Goal: Navigation & Orientation: Find specific page/section

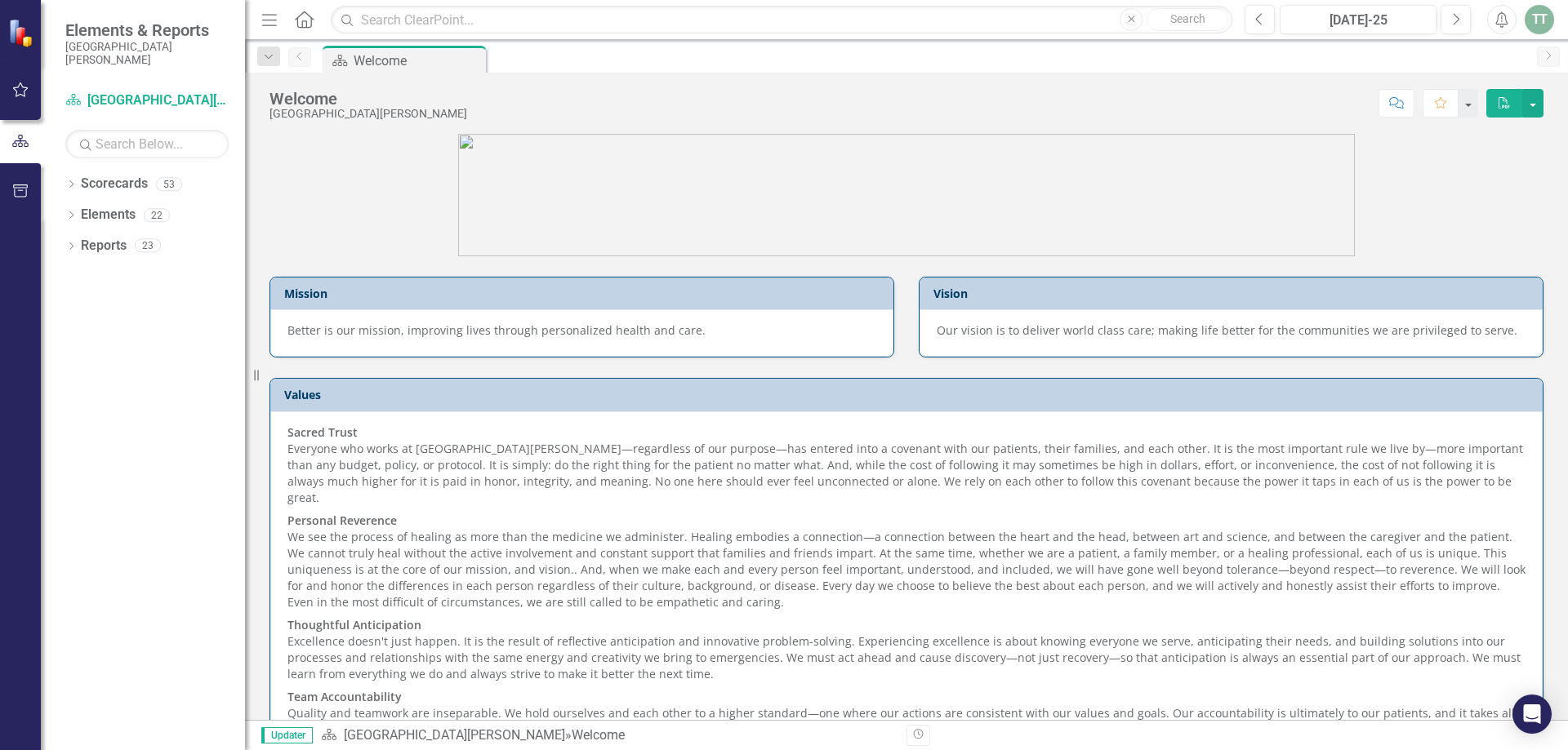
click at [23, 86] on icon "button" at bounding box center [21, 89] width 18 height 13
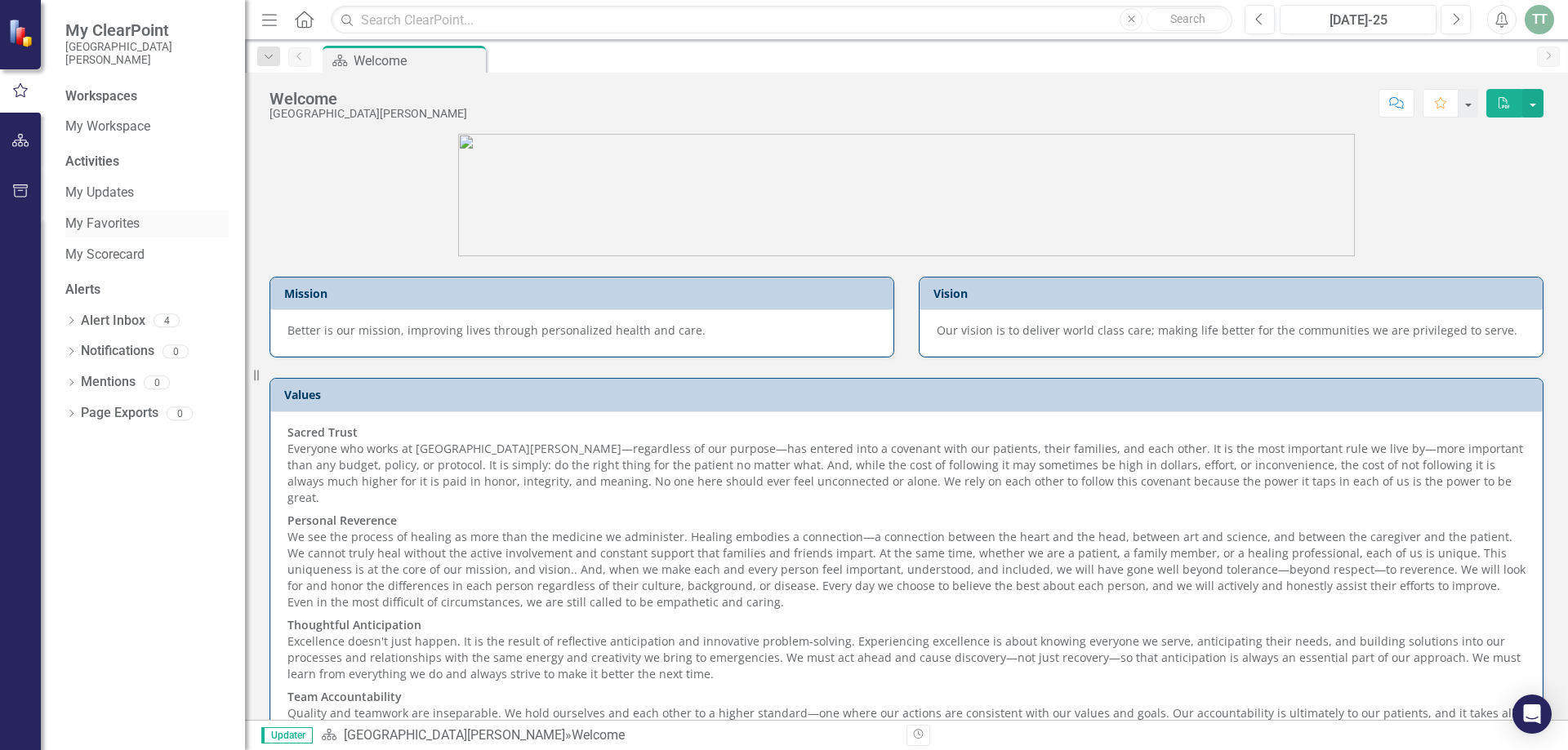
click at [115, 222] on link "My Favorites" at bounding box center [147, 224] width 163 height 18
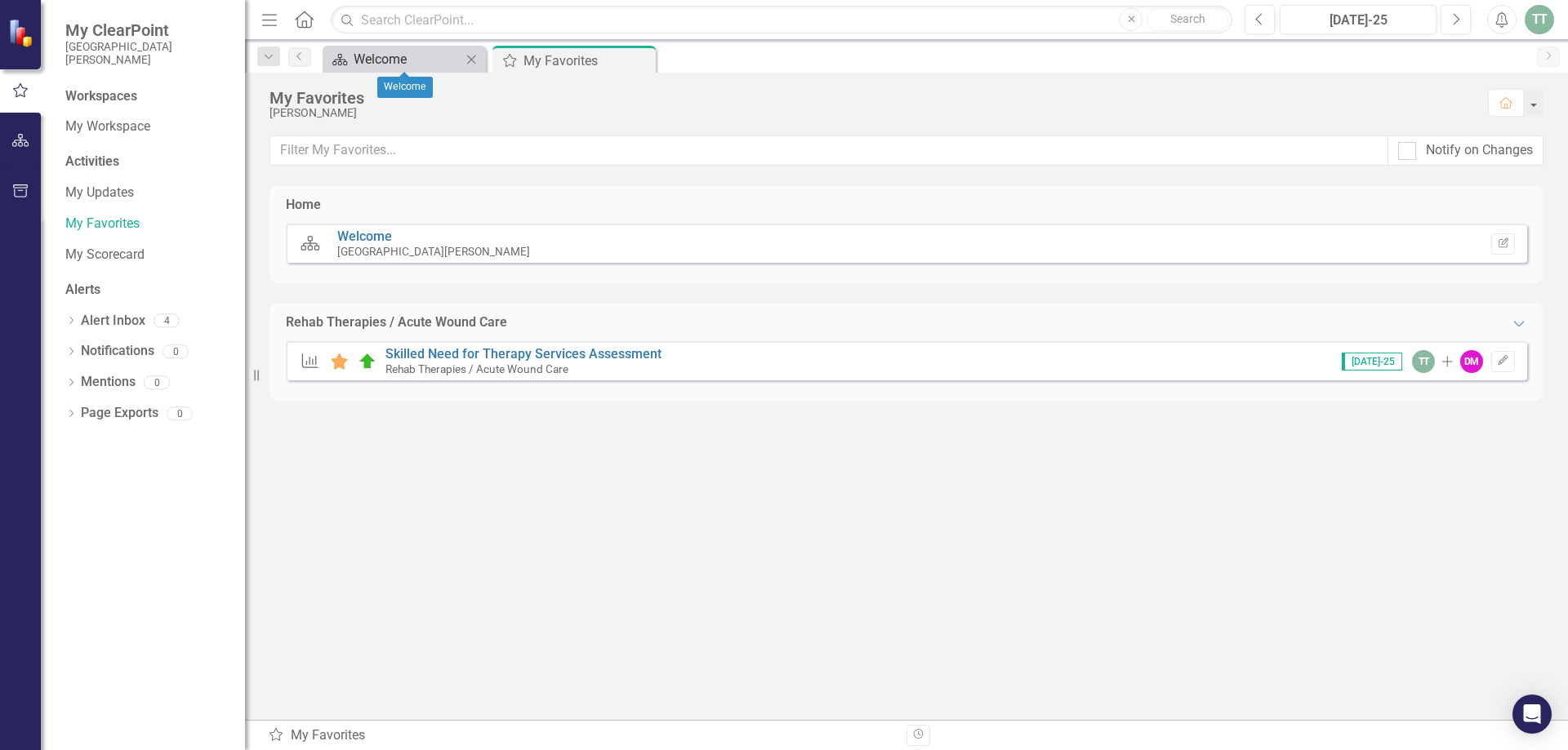
click at [393, 56] on div "Welcome" at bounding box center [407, 59] width 108 height 20
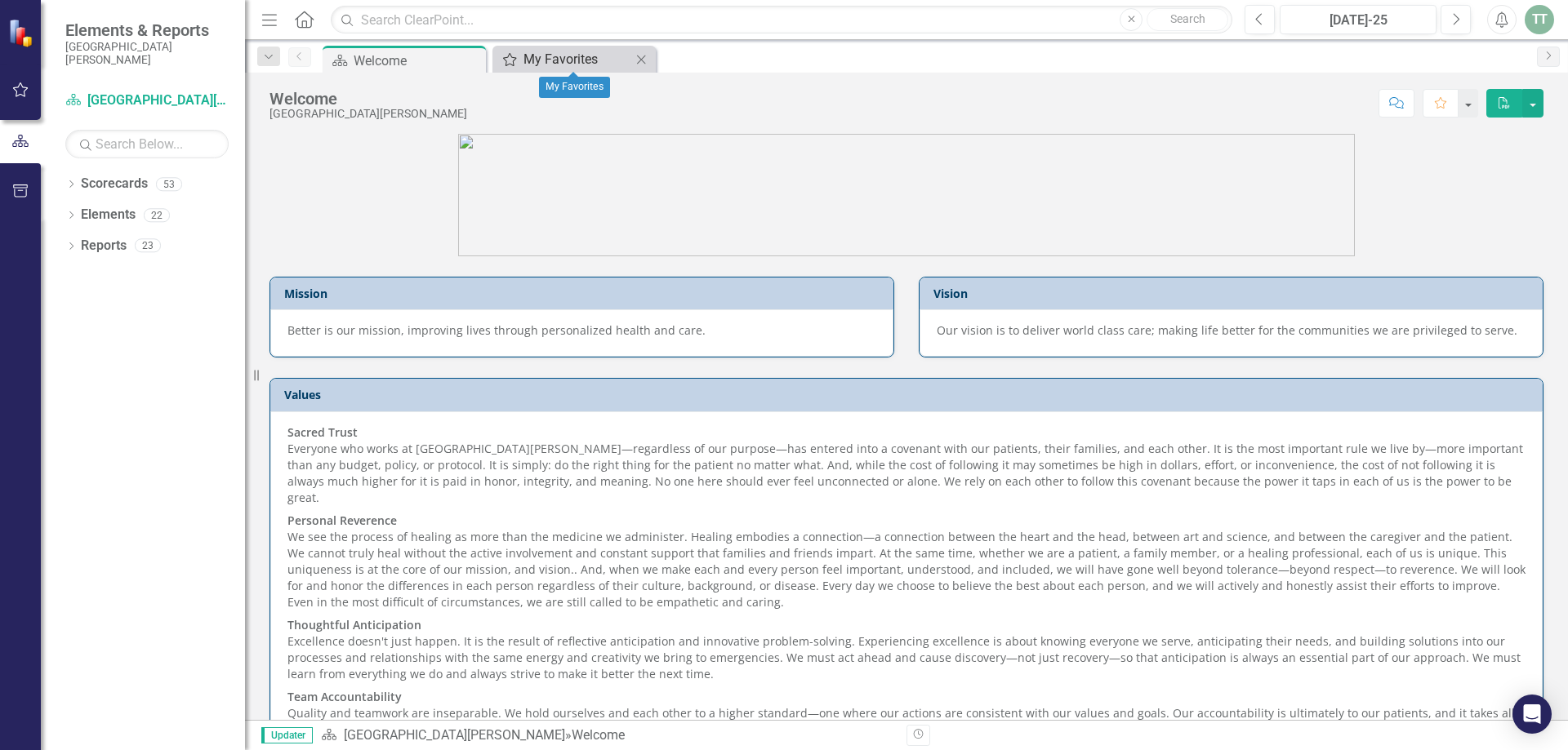
click at [559, 56] on div "My Favorites" at bounding box center [577, 59] width 108 height 20
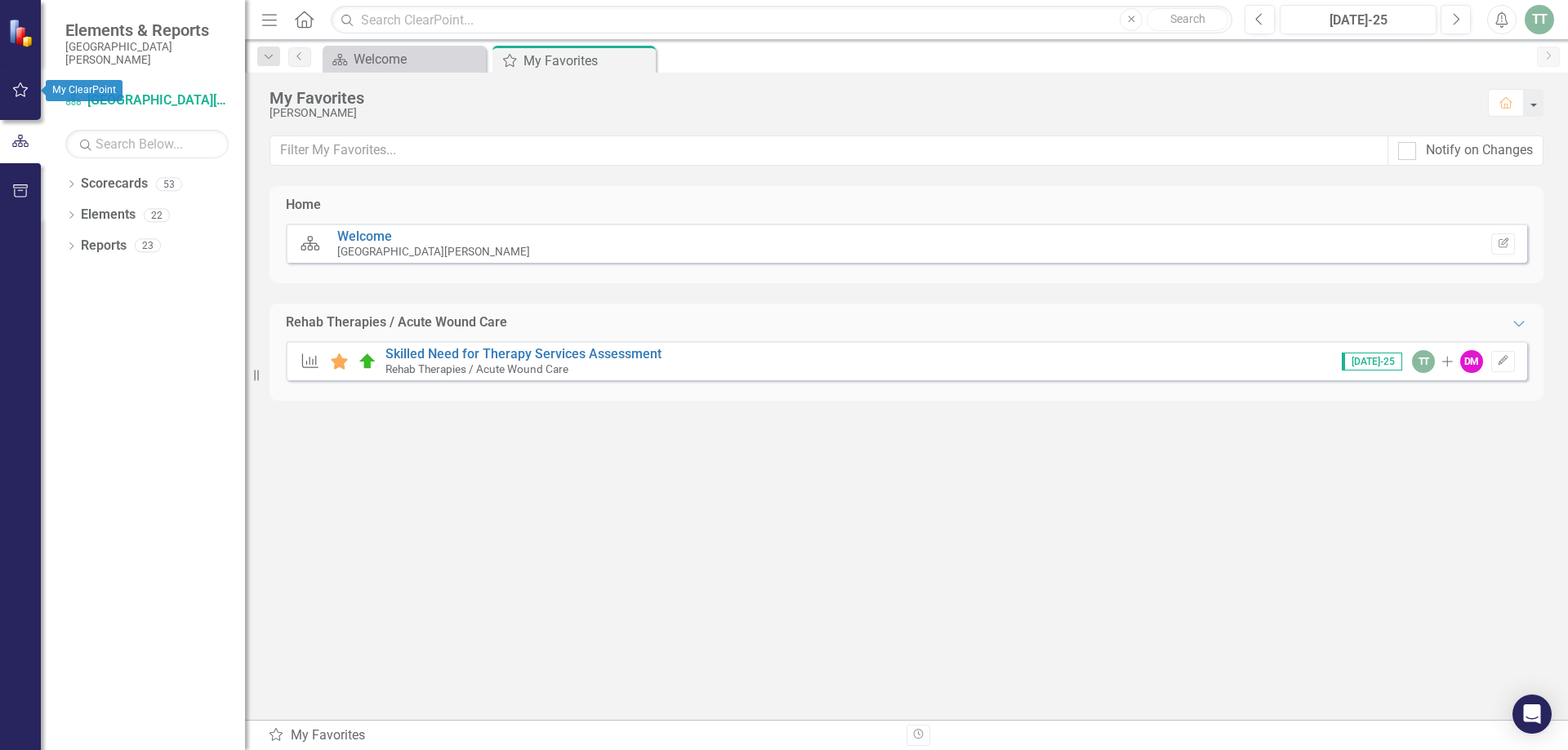
click at [19, 90] on icon "button" at bounding box center [21, 89] width 18 height 13
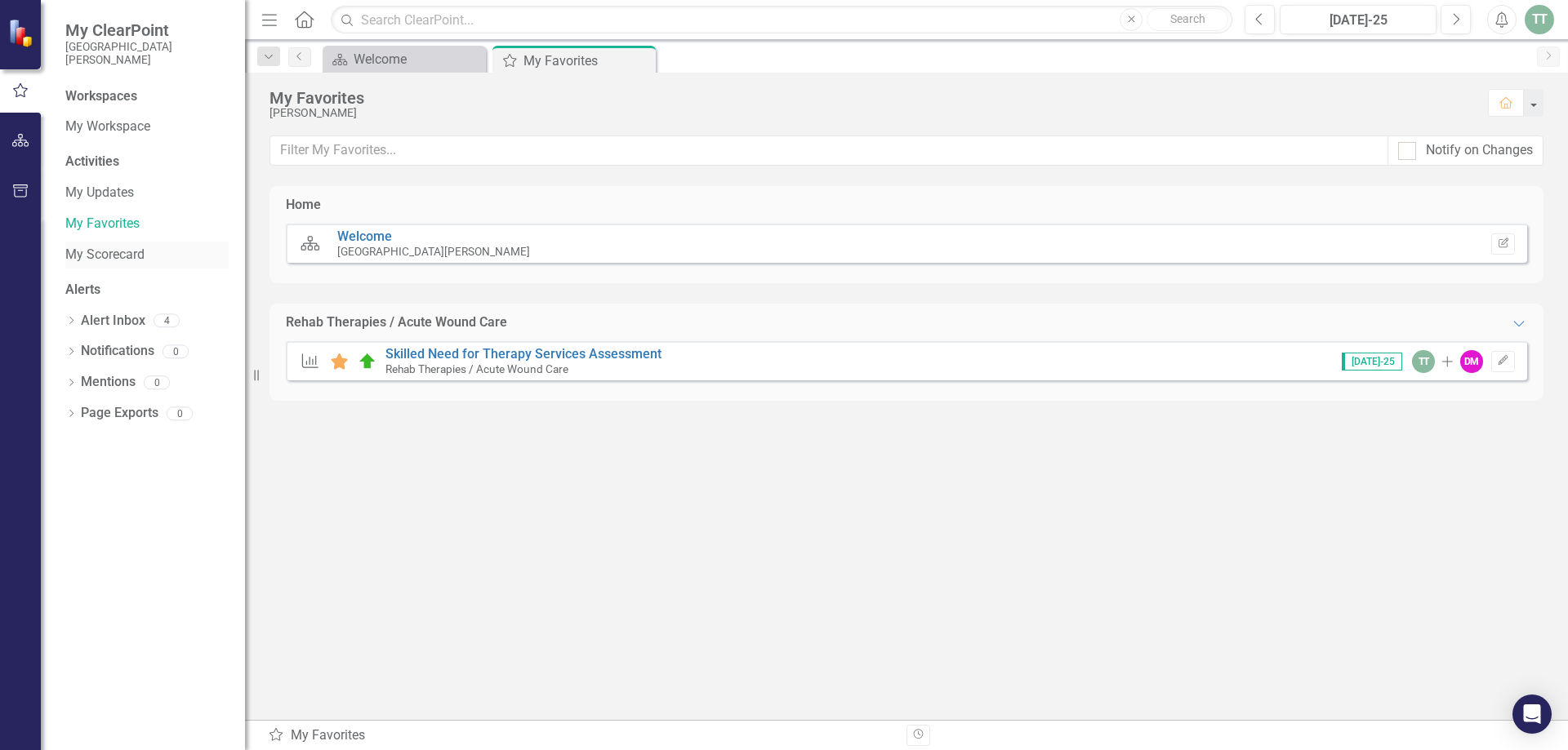
click at [98, 256] on link "My Scorecard" at bounding box center [147, 254] width 163 height 18
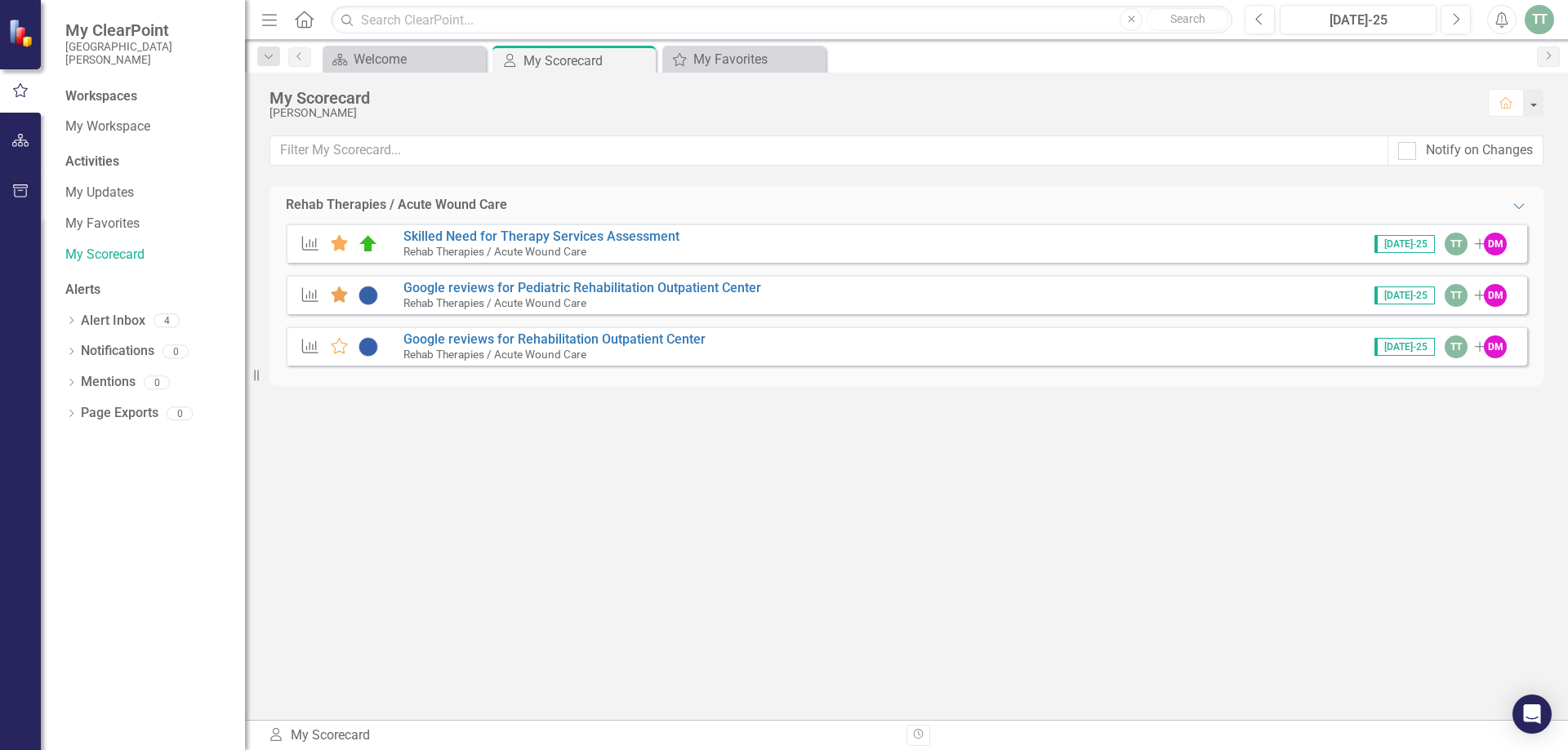
click at [335, 298] on icon at bounding box center [340, 295] width 18 height 17
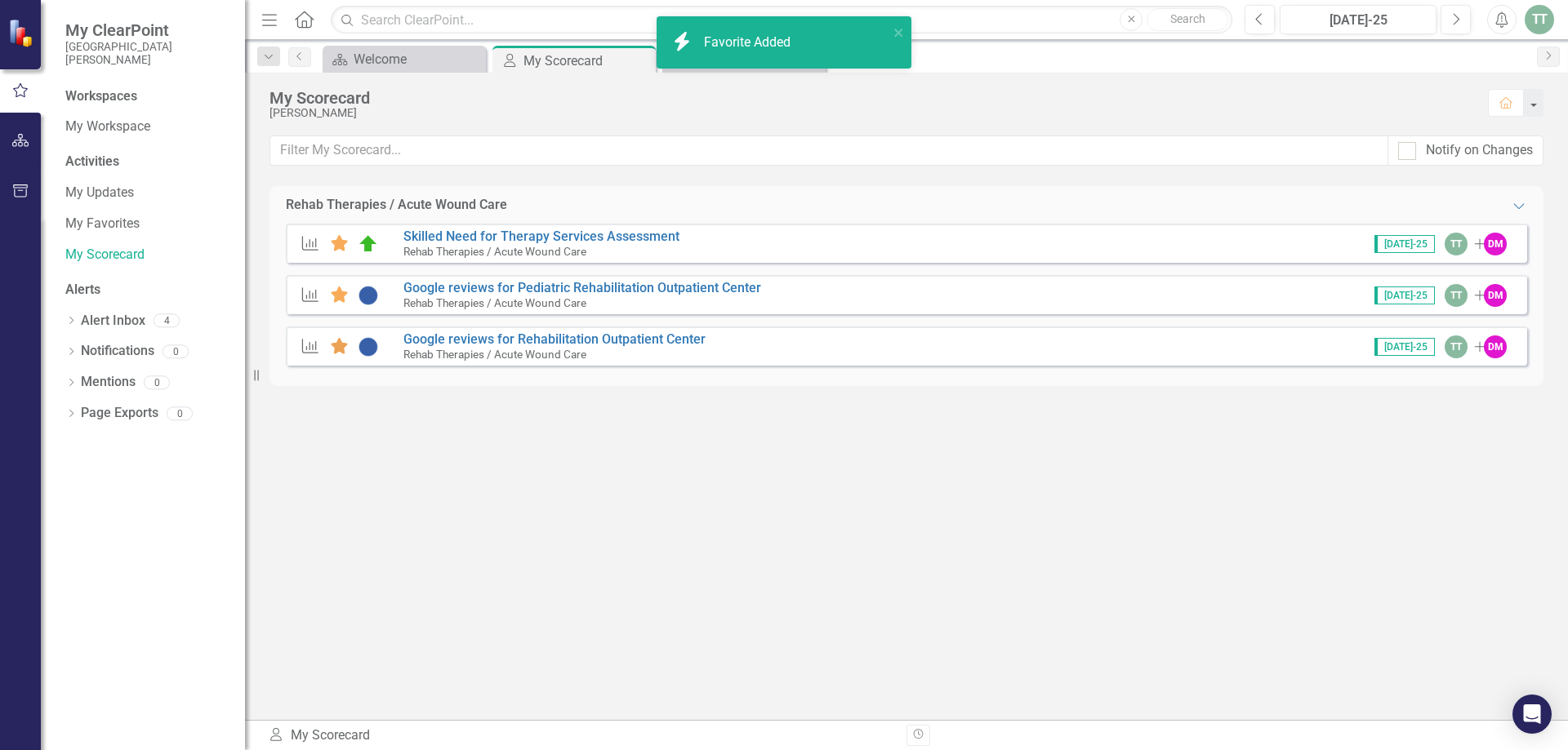
click at [337, 349] on icon at bounding box center [340, 346] width 18 height 17
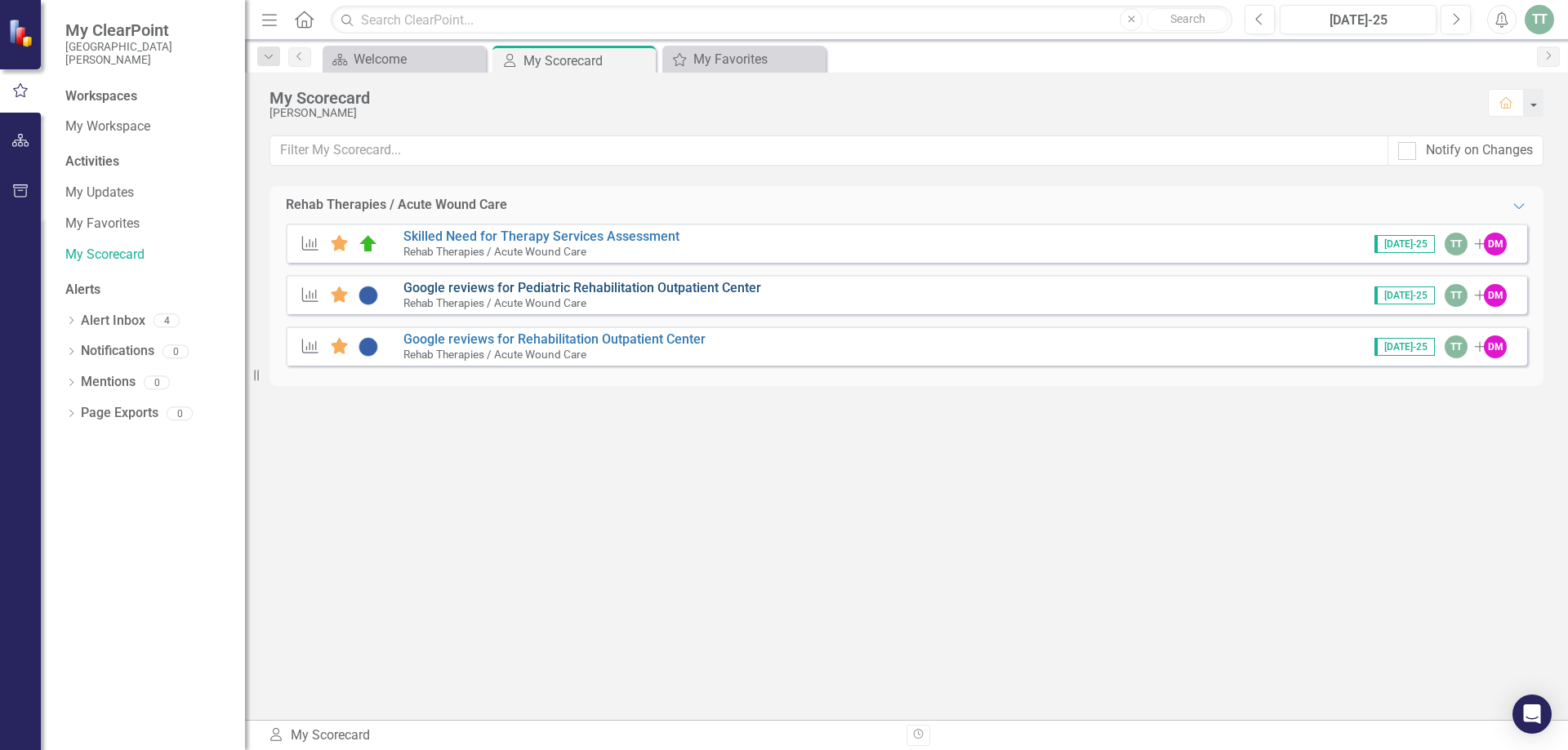
click at [507, 287] on link "Google reviews for Pediatric Rehabilitation Outpatient Center" at bounding box center [583, 288] width 358 height 16
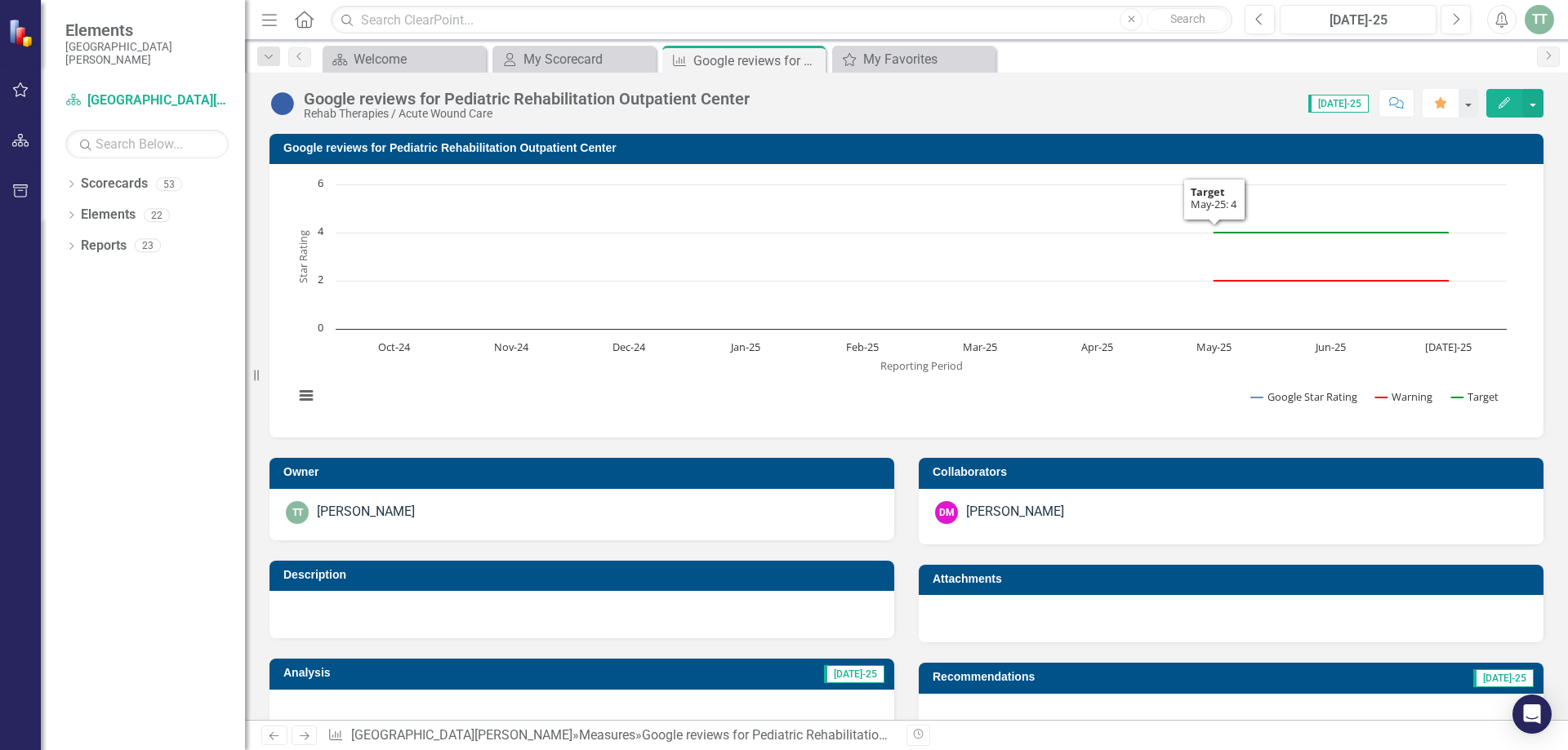
click at [1437, 102] on icon "button" at bounding box center [1441, 103] width 11 height 11
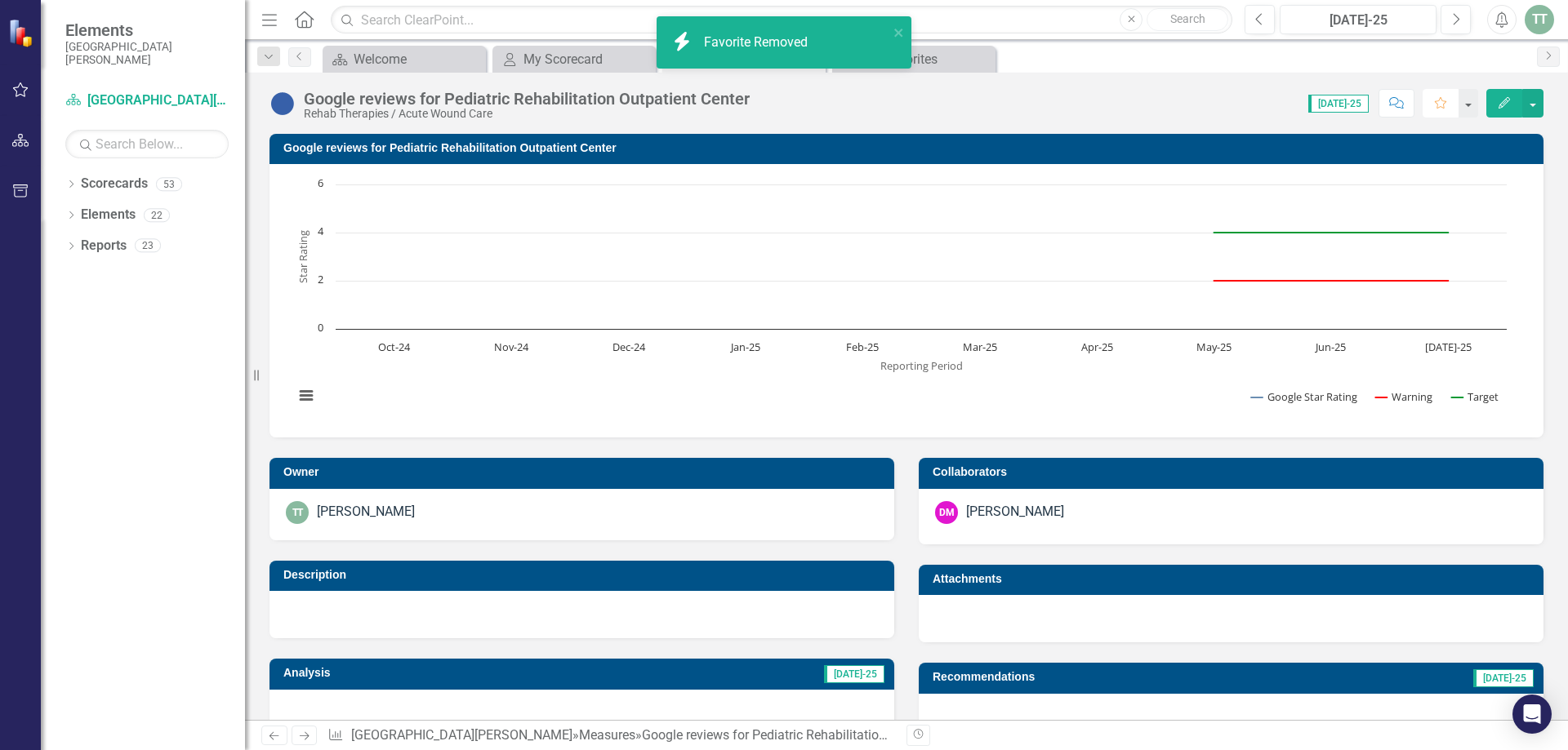
click at [1443, 103] on icon "Favorite" at bounding box center [1441, 103] width 15 height 11
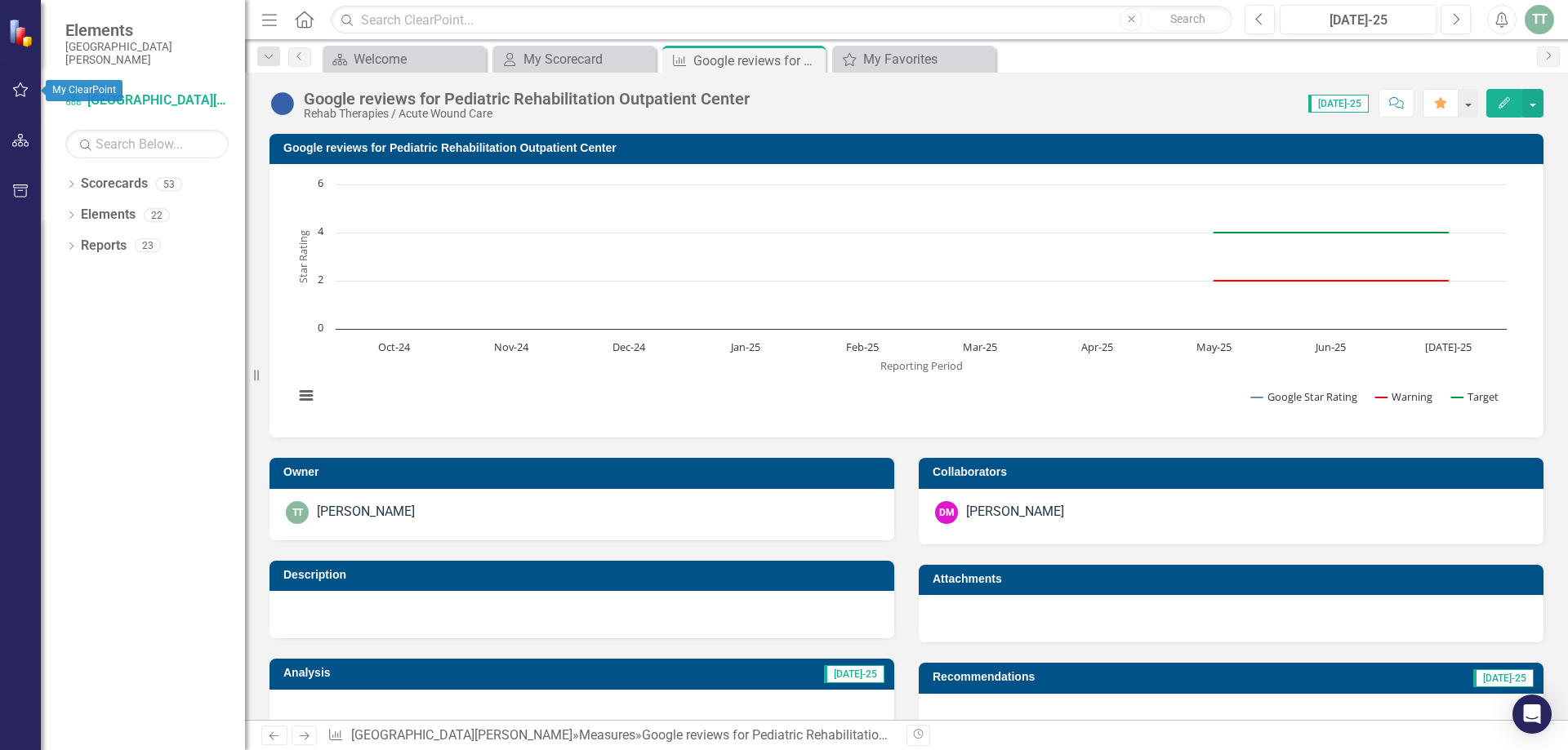
click at [24, 96] on icon "button" at bounding box center [21, 89] width 18 height 13
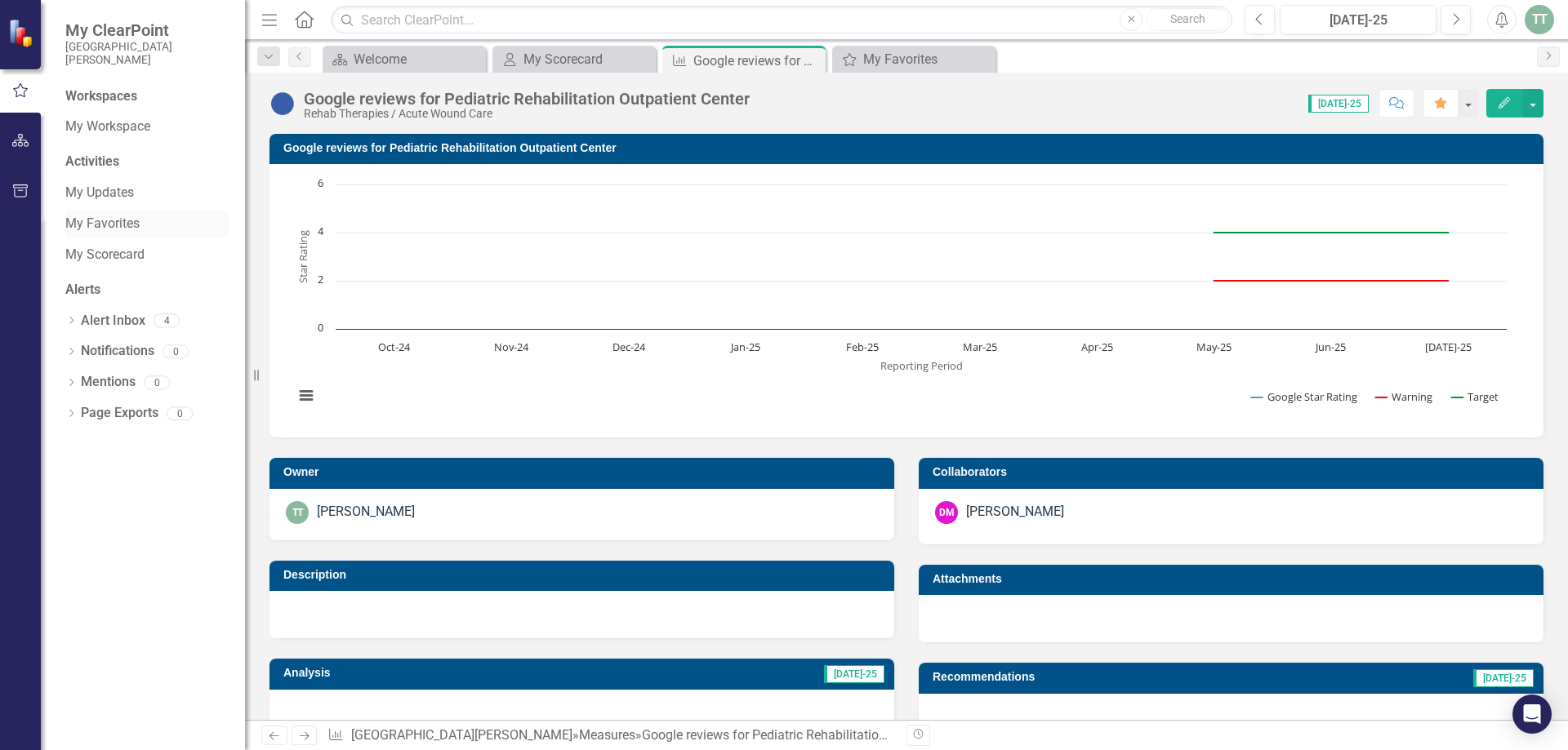
click at [112, 218] on link "My Favorites" at bounding box center [147, 224] width 163 height 18
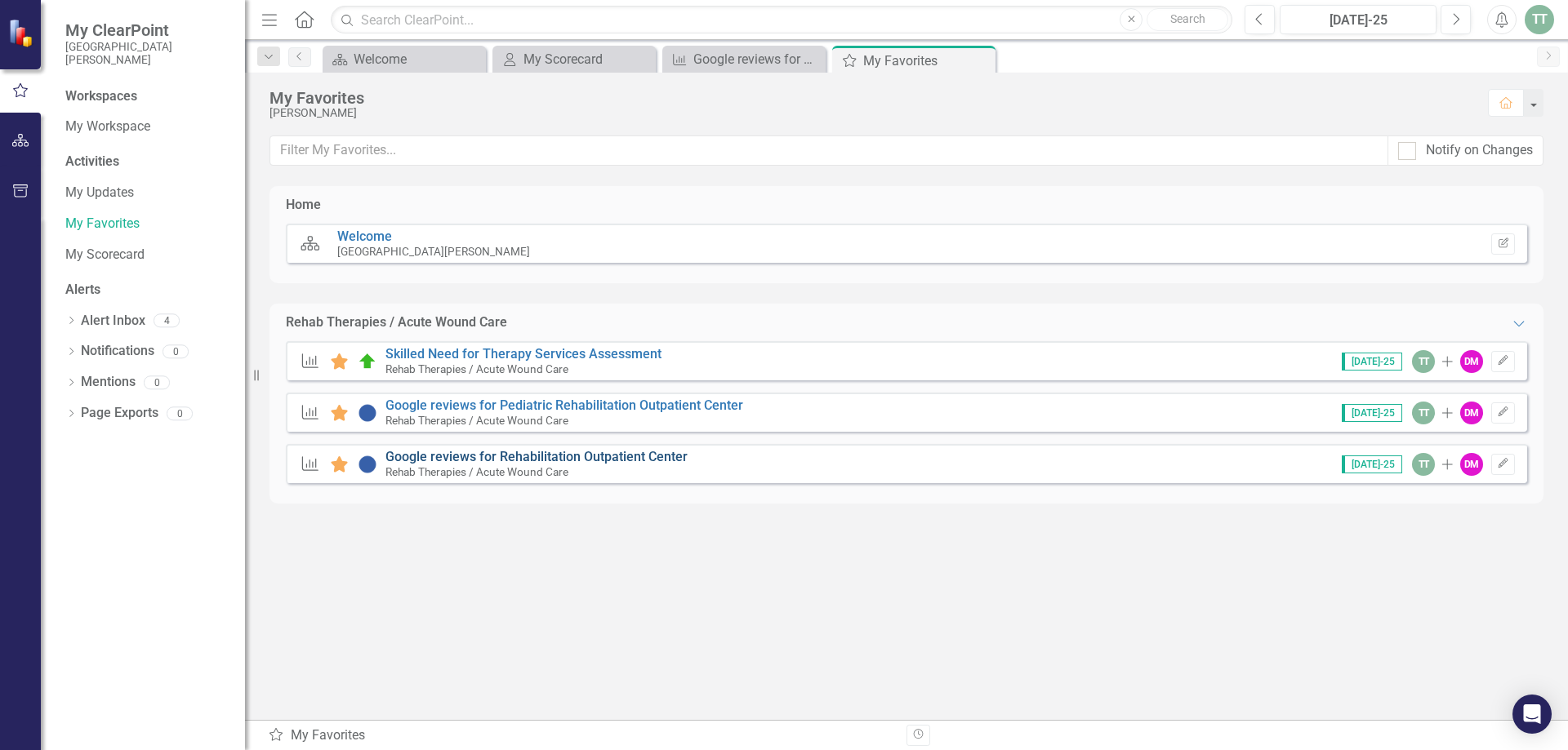
click at [561, 452] on link "Google reviews for Rehabilitation Outpatient Center" at bounding box center [536, 457] width 302 height 16
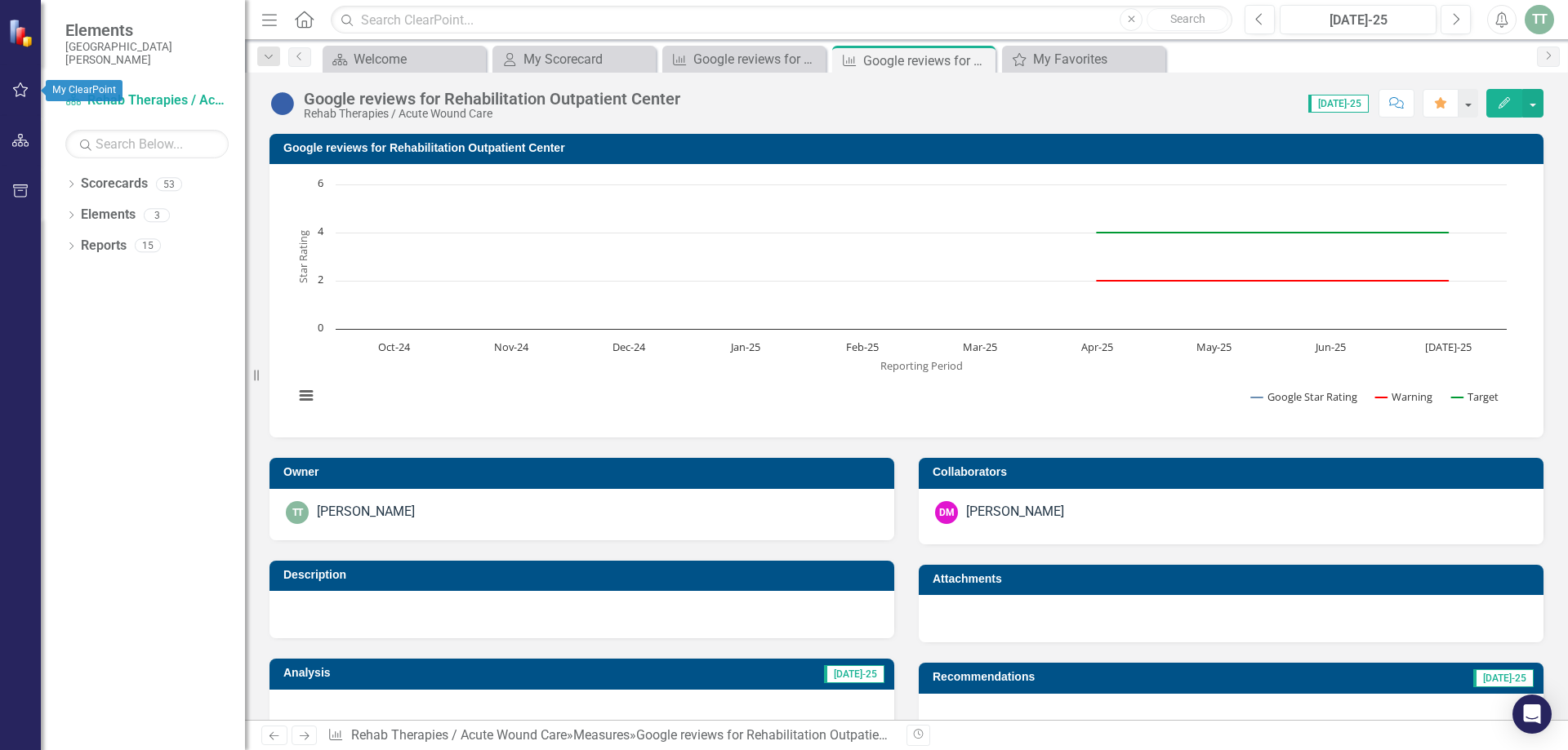
click at [17, 86] on icon "button" at bounding box center [21, 89] width 18 height 13
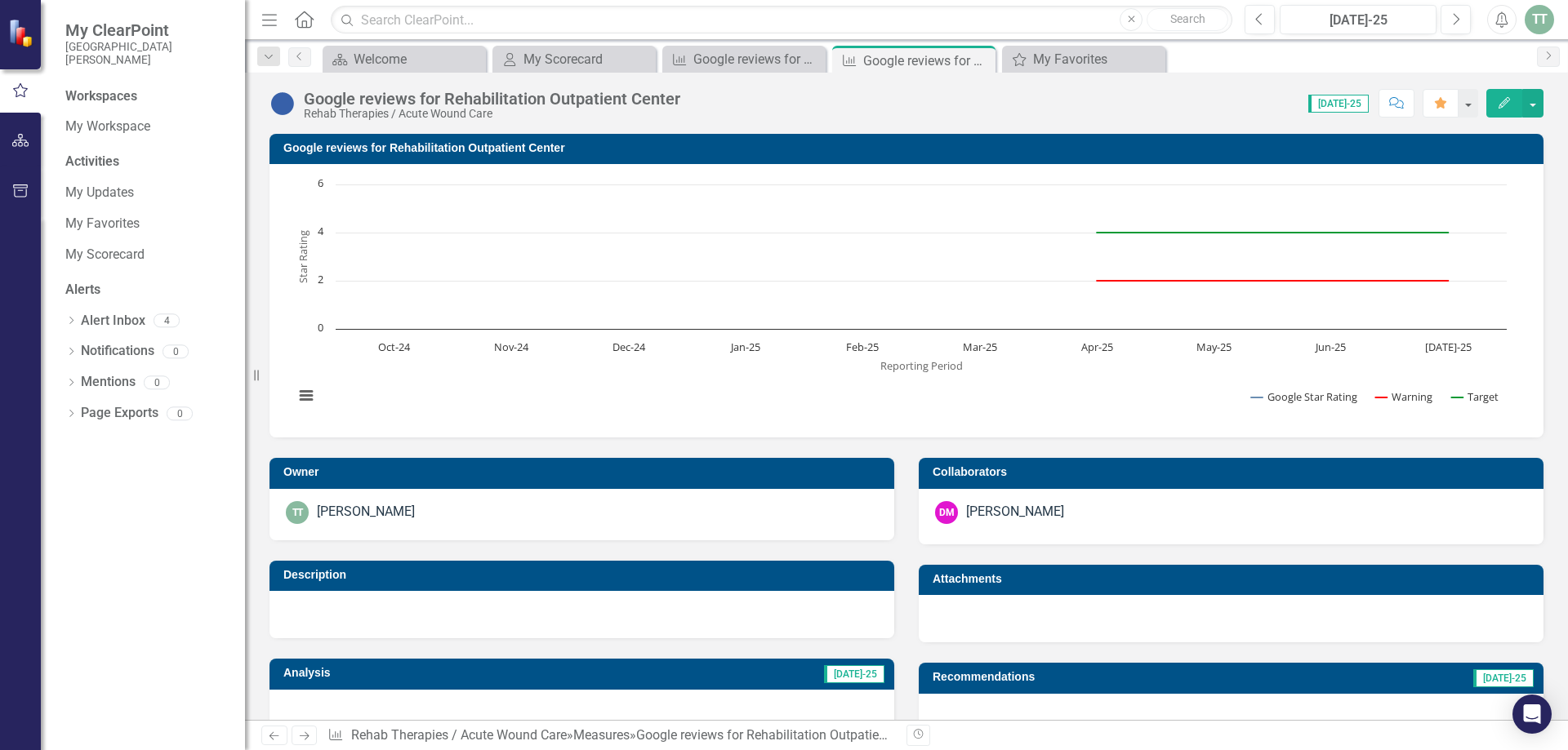
click at [1548, 25] on div "TT" at bounding box center [1540, 20] width 30 height 30
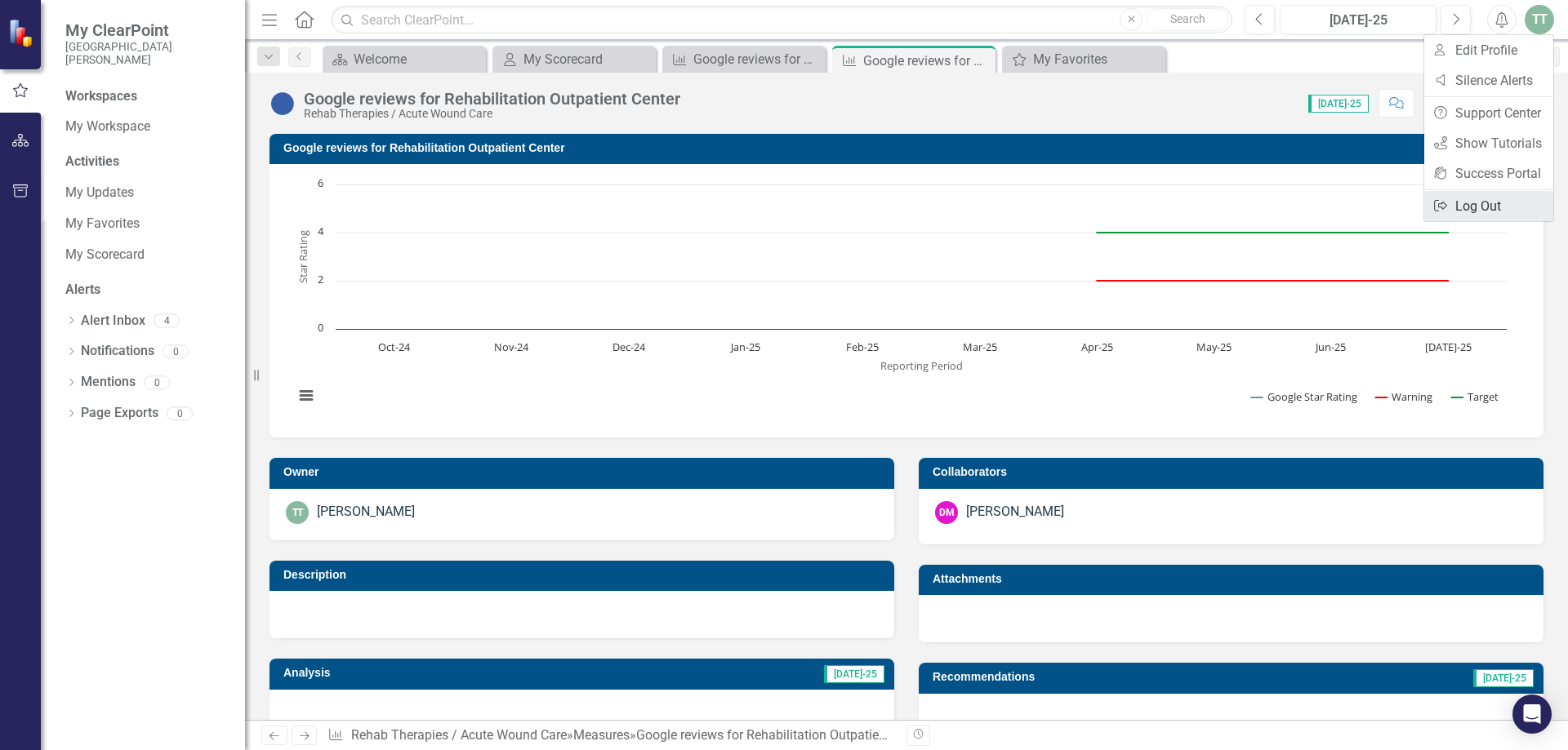
click at [1488, 206] on link "Logout Log Out" at bounding box center [1488, 206] width 129 height 30
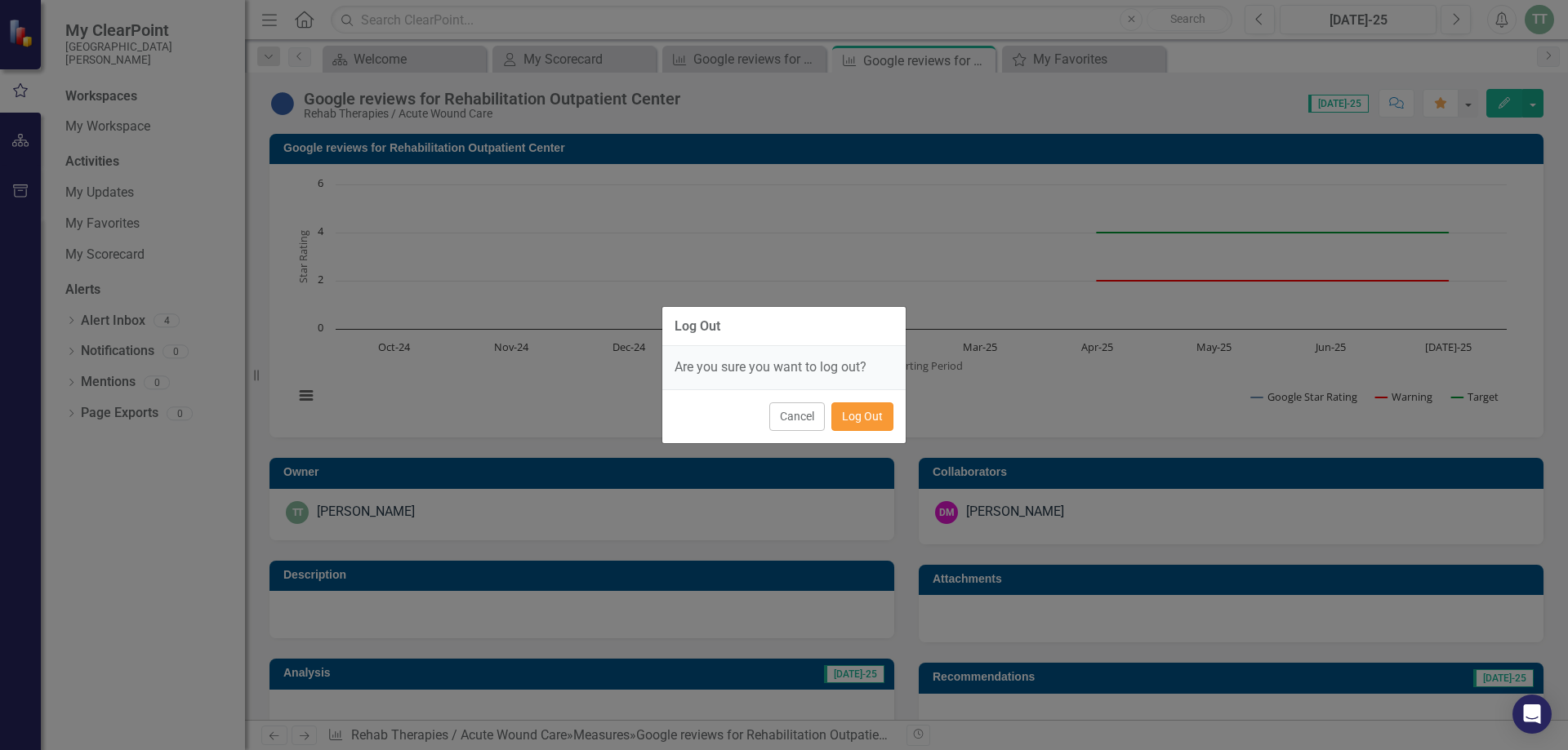
click at [860, 421] on button "Log Out" at bounding box center [863, 417] width 62 height 29
